Goal: Check status: Check status

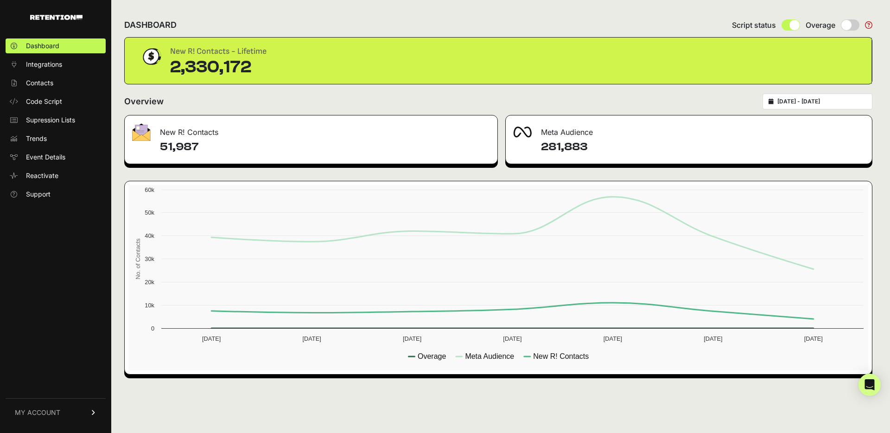
type input "[DATE]"
type input "2025-09-06"
click at [787, 101] on input "2025-08-31 - 2025-09-06" at bounding box center [821, 101] width 89 height 7
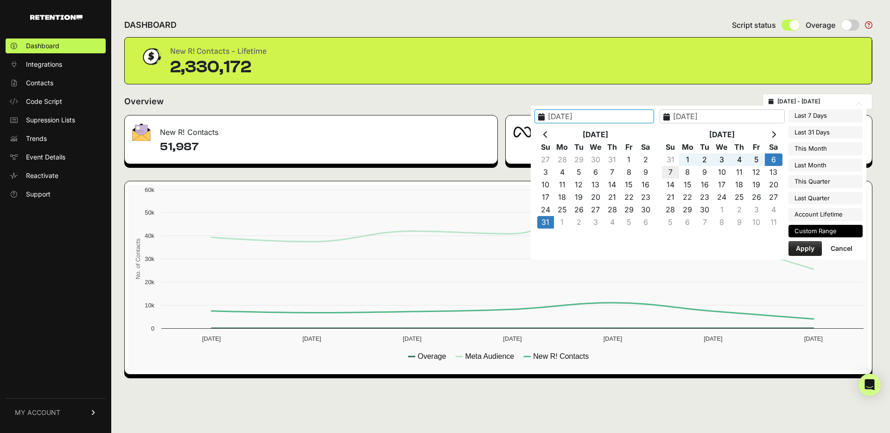
type input "[DATE]"
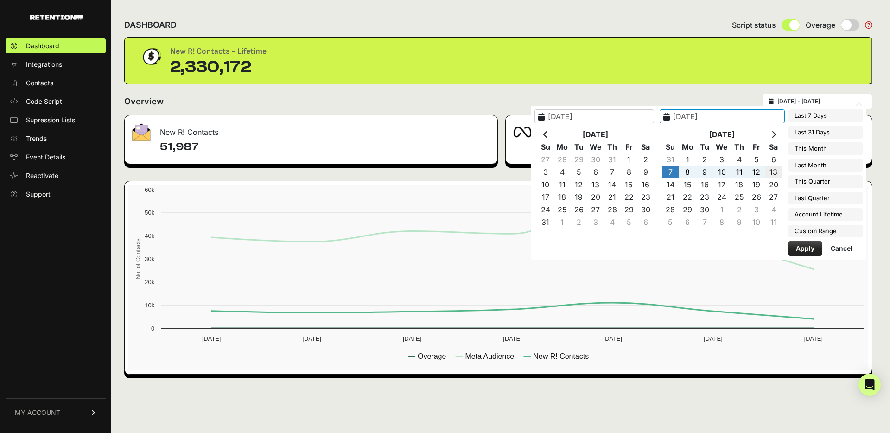
type input "[DATE]"
click at [805, 250] on button "Apply" at bounding box center [804, 248] width 33 height 15
type input "[DATE] - [DATE]"
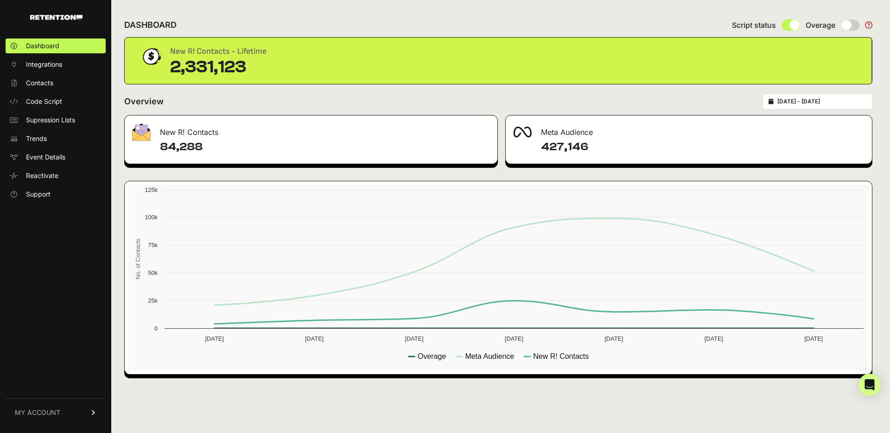
drag, startPoint x: 160, startPoint y: 147, endPoint x: 200, endPoint y: 146, distance: 39.4
click at [200, 146] on h4 "84,288" at bounding box center [325, 147] width 330 height 15
copy h4 "84,288"
click at [774, 99] on div "[DATE] - [DATE]" at bounding box center [817, 102] width 110 height 16
click at [782, 101] on div "[DATE] - [DATE]" at bounding box center [817, 102] width 110 height 16
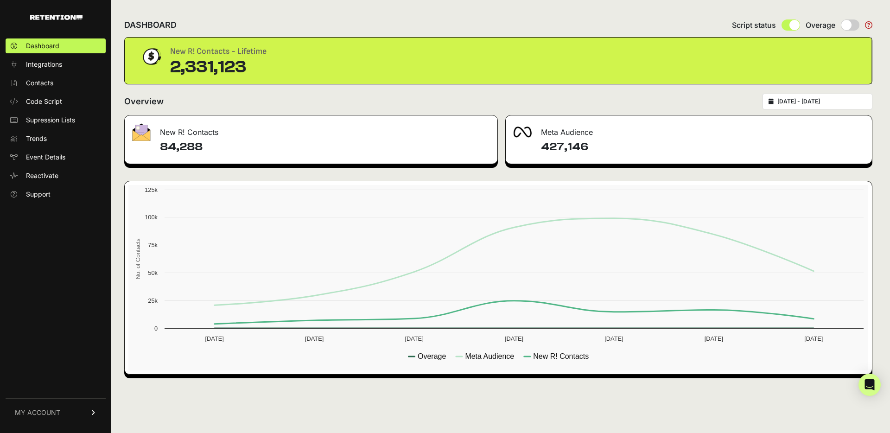
type input "[DATE]"
click at [814, 104] on input "[DATE] - [DATE]" at bounding box center [821, 101] width 89 height 7
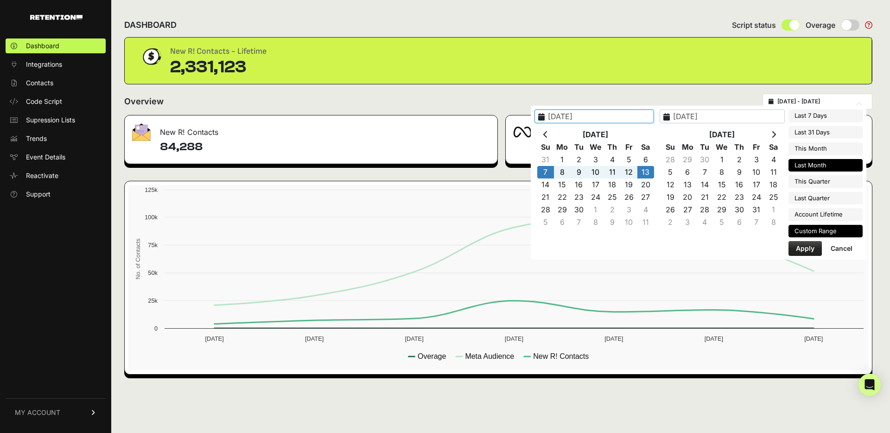
type input "[DATE]"
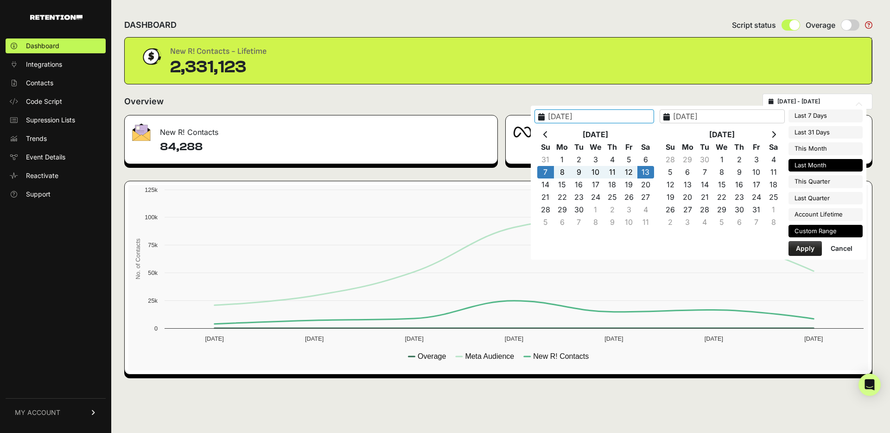
type input "[DATE]"
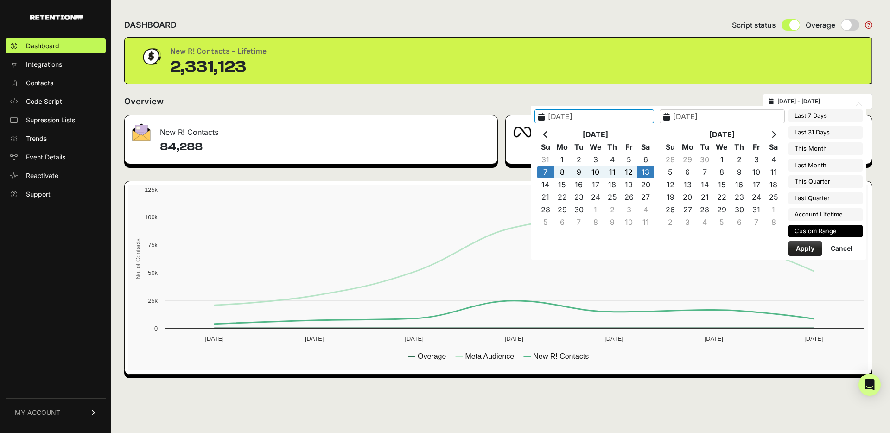
type input "[DATE]"
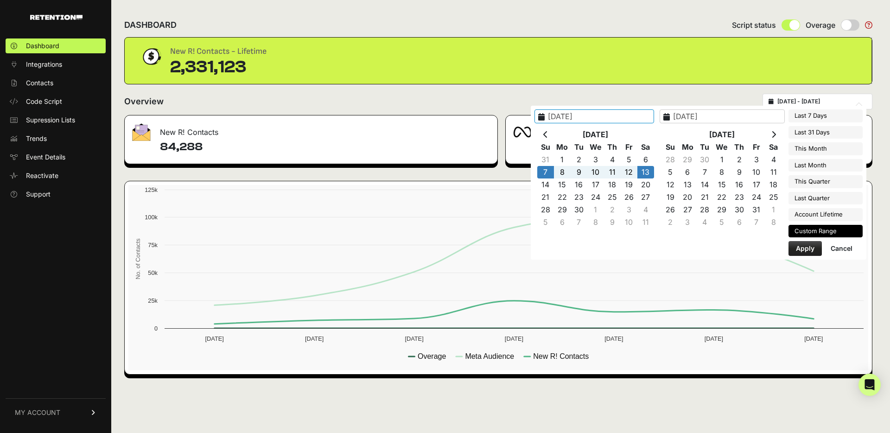
type input "[DATE]"
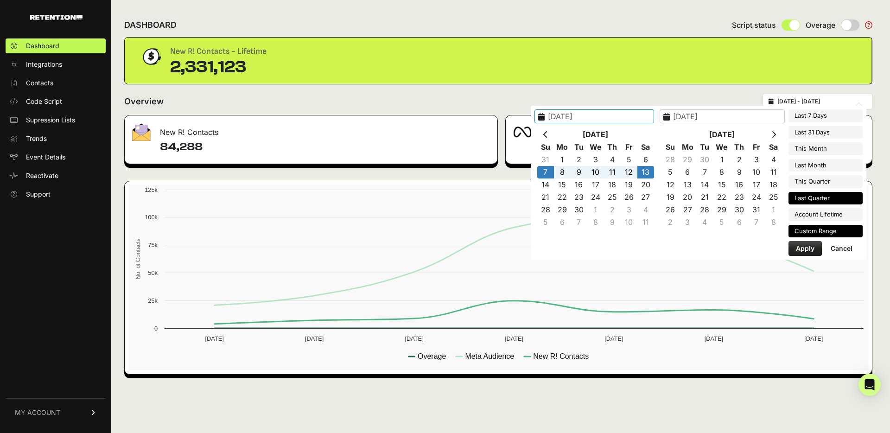
type input "[DATE]"
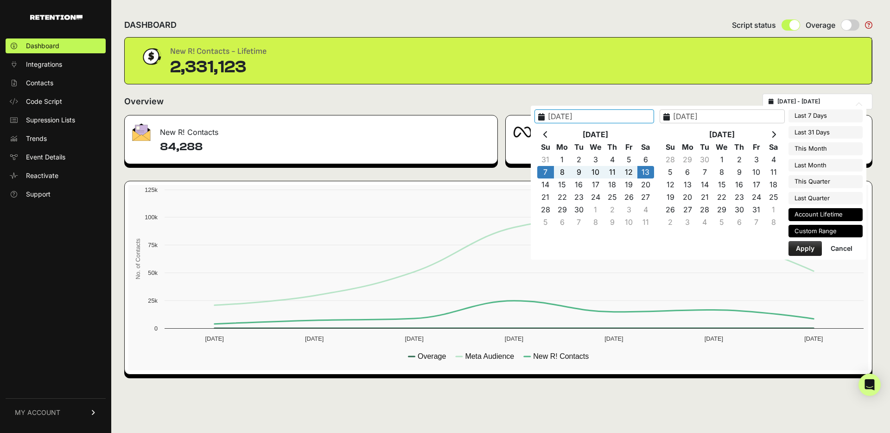
type input "[DATE]"
click at [834, 213] on li "Account Lifetime" at bounding box center [825, 214] width 74 height 13
type input "[DATE] - [DATE]"
